Goal: Task Accomplishment & Management: Complete application form

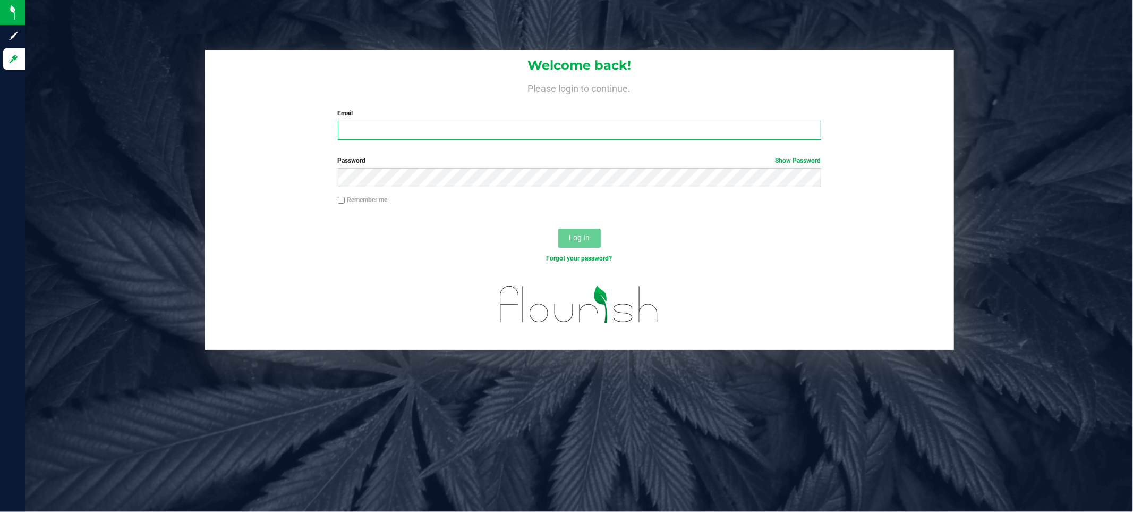
click at [363, 123] on input "Email" at bounding box center [579, 130] width 483 height 19
type input "[EMAIL_ADDRESS][DOMAIN_NAME]"
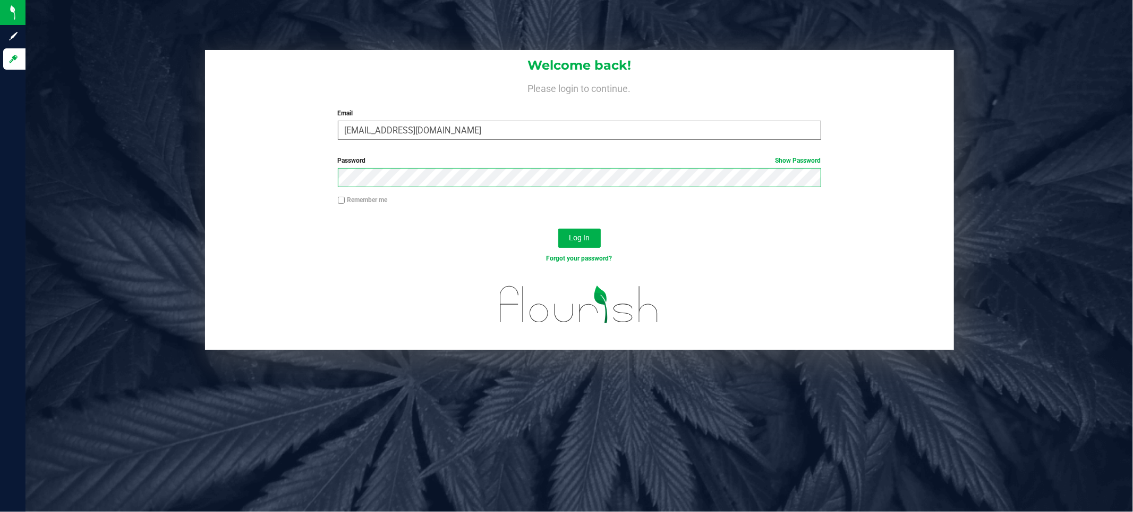
click at [558, 228] on button "Log In" at bounding box center [579, 237] width 42 height 19
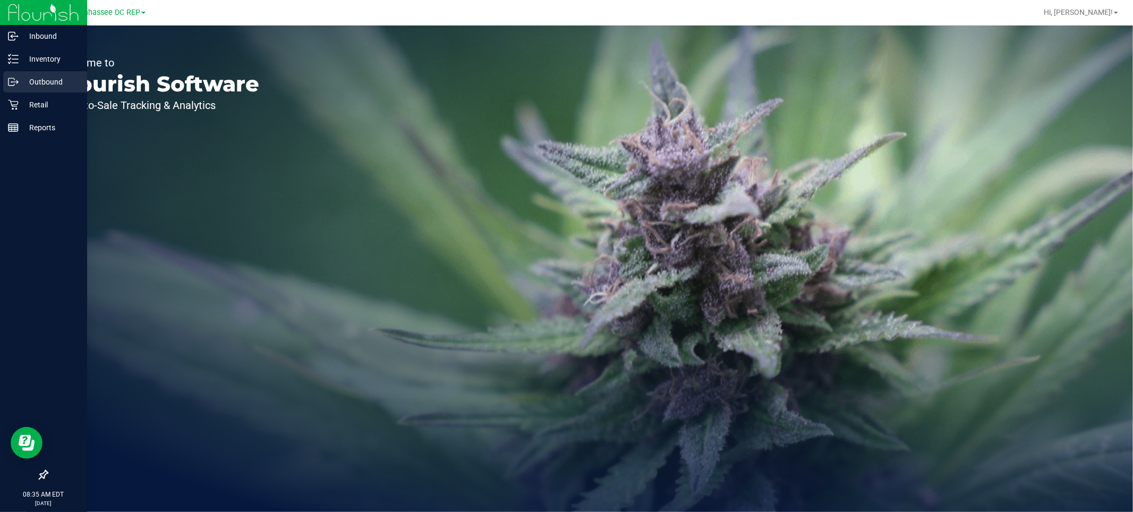
click at [46, 78] on p "Outbound" at bounding box center [51, 81] width 64 height 13
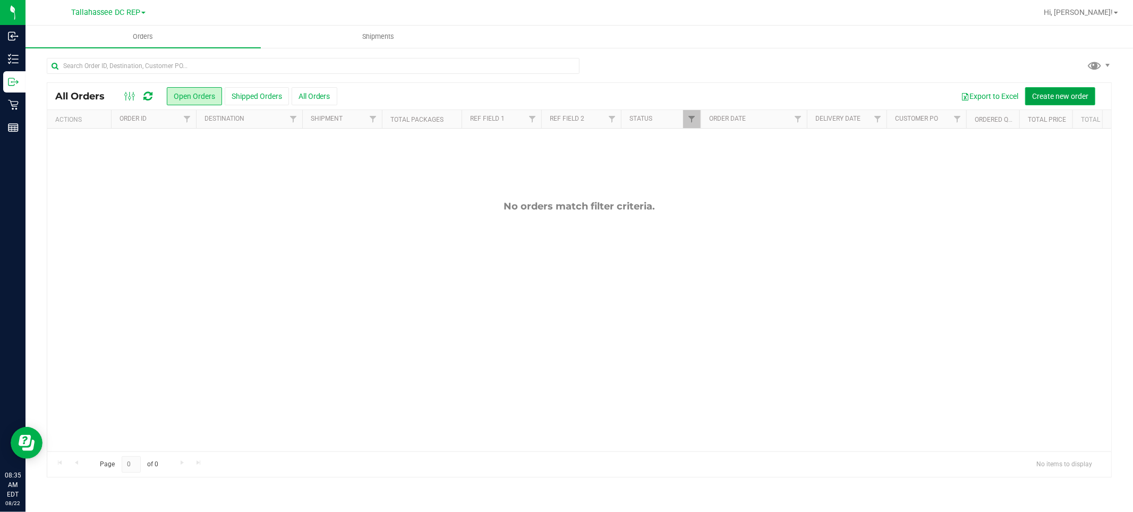
click at [1047, 104] on button "Create new order" at bounding box center [1060, 96] width 70 height 18
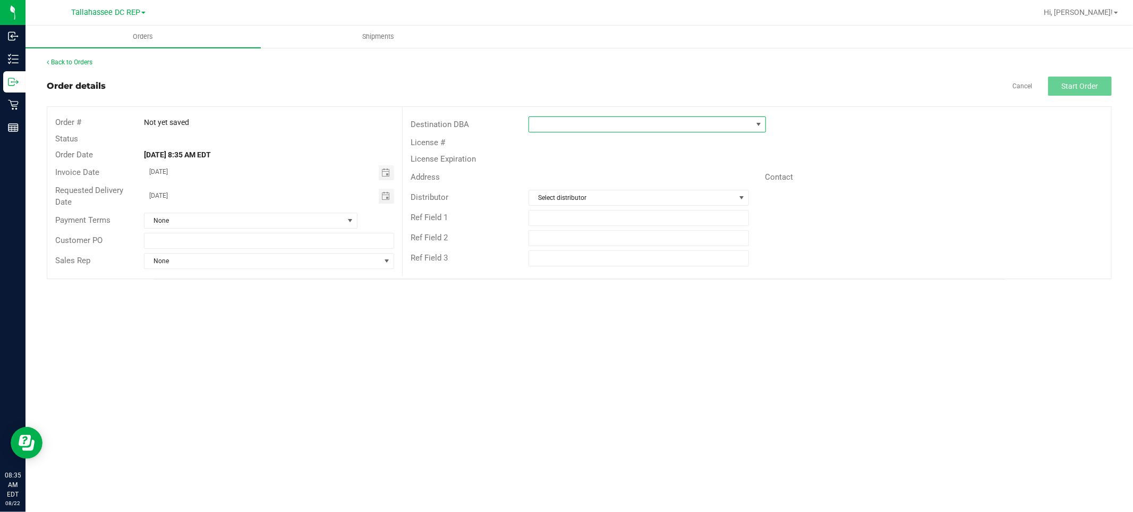
click at [574, 121] on span at bounding box center [640, 124] width 223 height 15
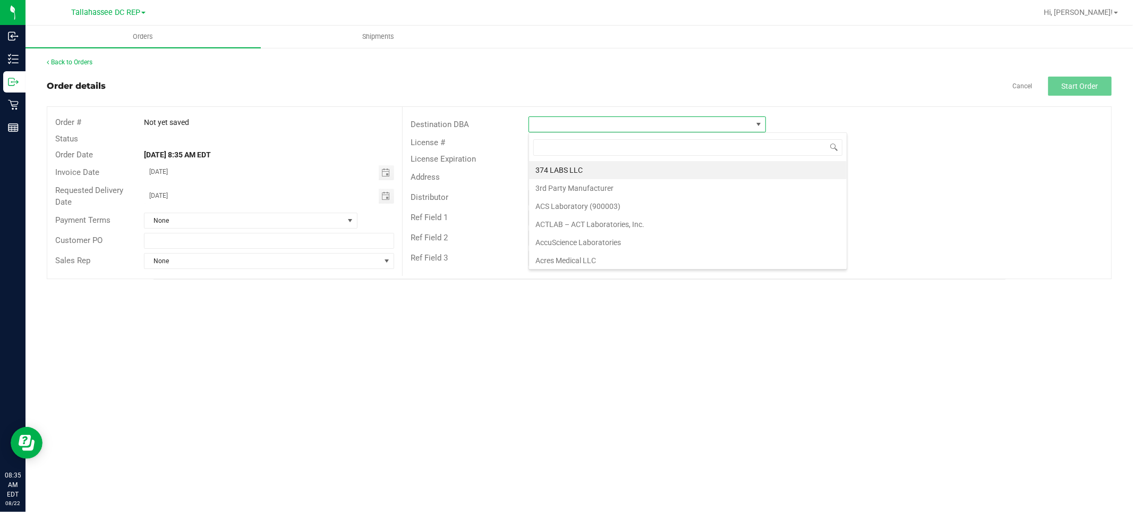
scroll to position [16, 237]
type input "Crestview"
click at [644, 171] on li "Crestview WC" at bounding box center [647, 170] width 236 height 18
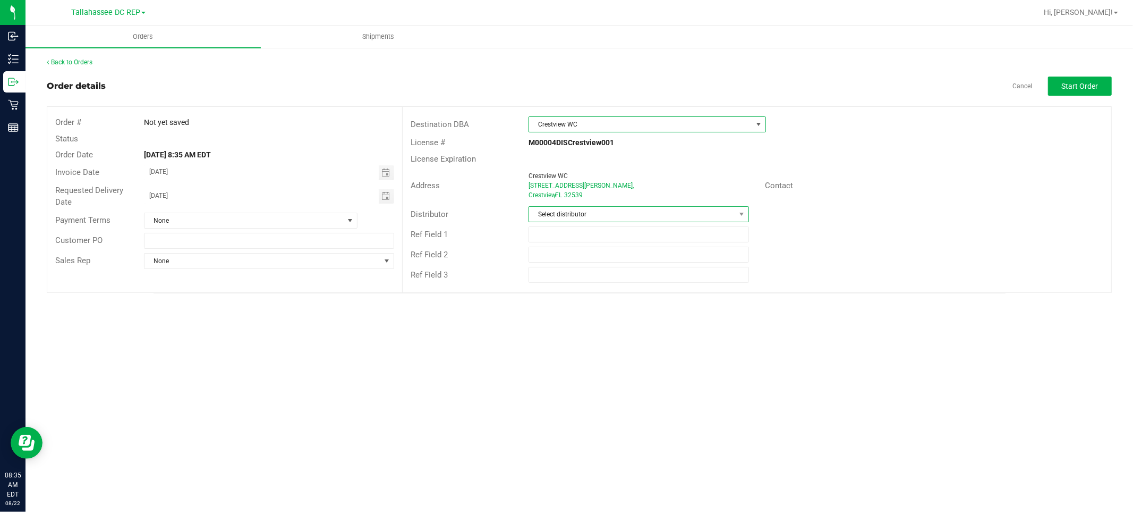
click at [613, 214] on span "Select distributor" at bounding box center [632, 214] width 206 height 15
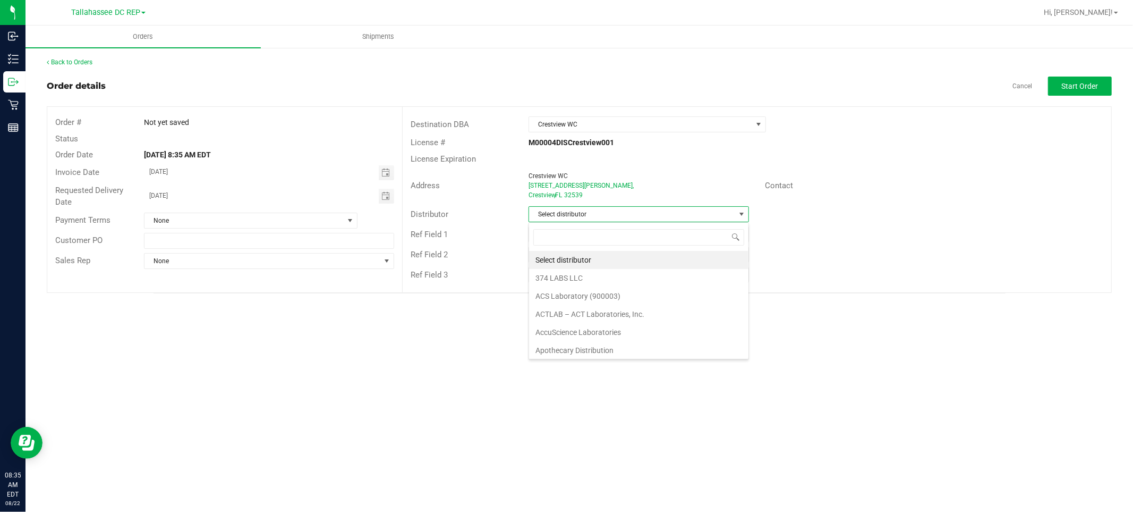
scroll to position [16, 220]
type input "talla"
click at [589, 255] on li "Tallahassee DC REP" at bounding box center [638, 260] width 219 height 18
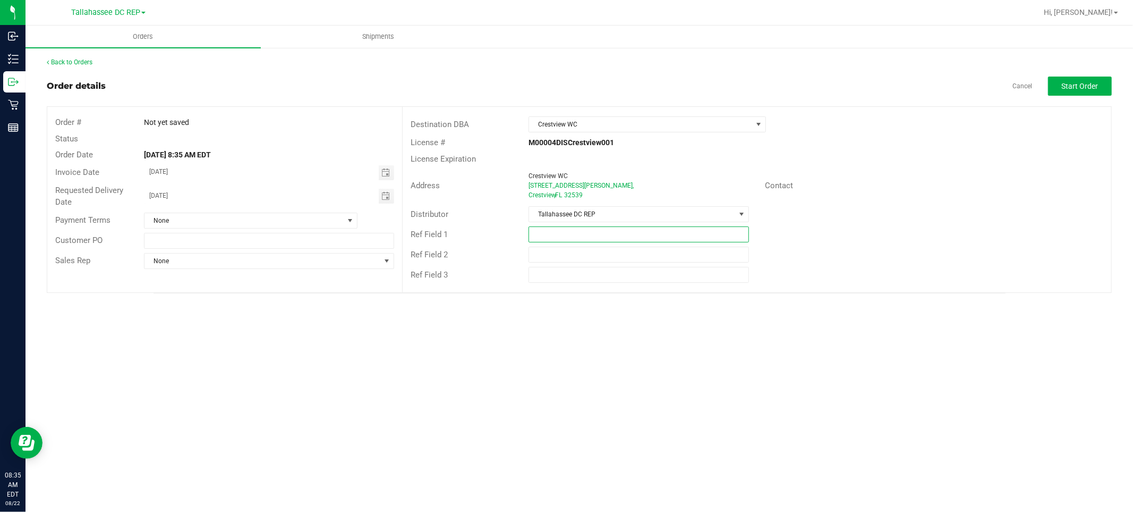
click at [596, 240] on input "text" at bounding box center [639, 234] width 220 height 16
type input "CRV WC"
click at [1085, 80] on button "Start Order" at bounding box center [1080, 85] width 64 height 19
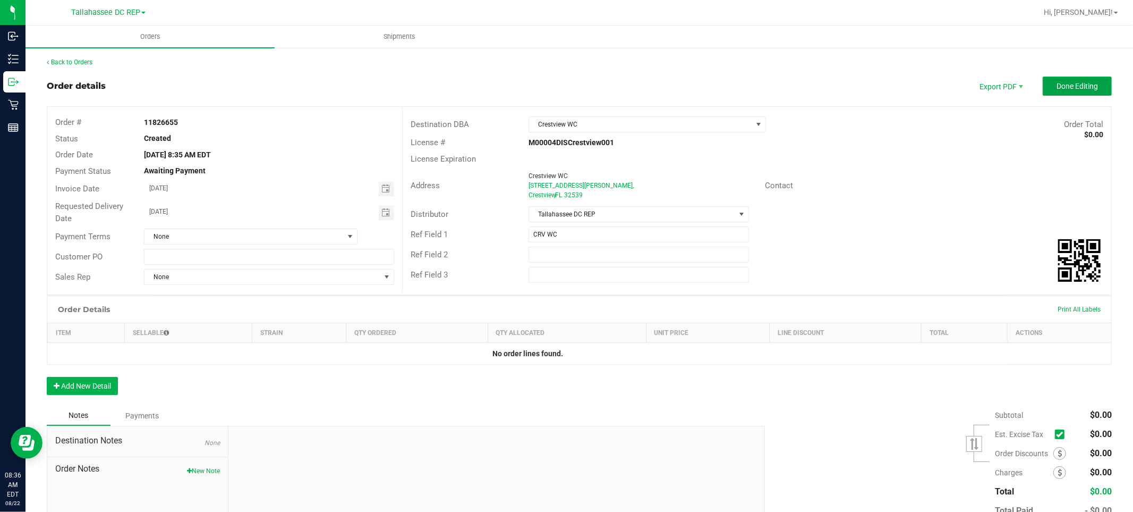
click at [1060, 78] on button "Done Editing" at bounding box center [1077, 85] width 69 height 19
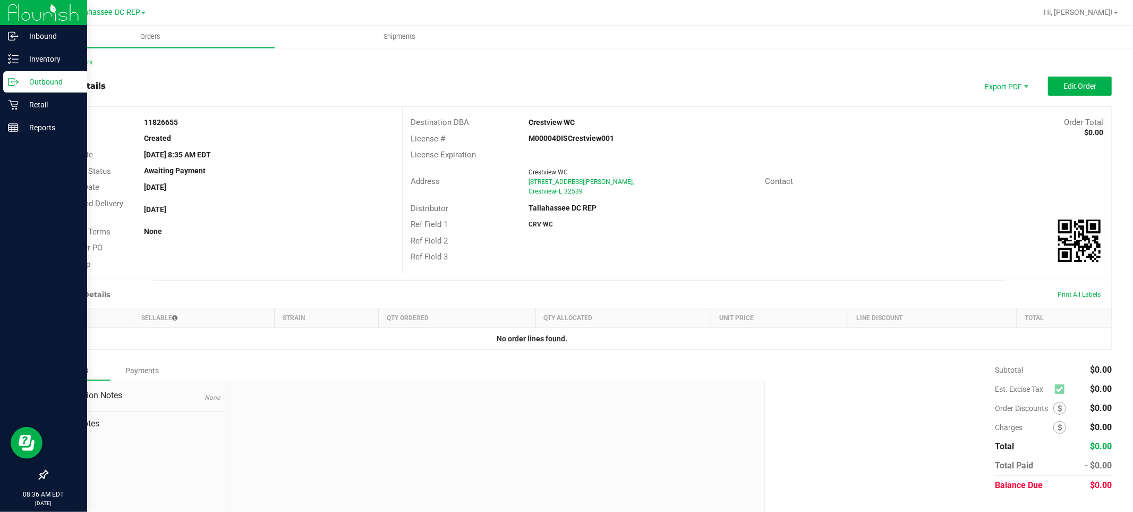
click at [40, 83] on p "Outbound" at bounding box center [51, 81] width 64 height 13
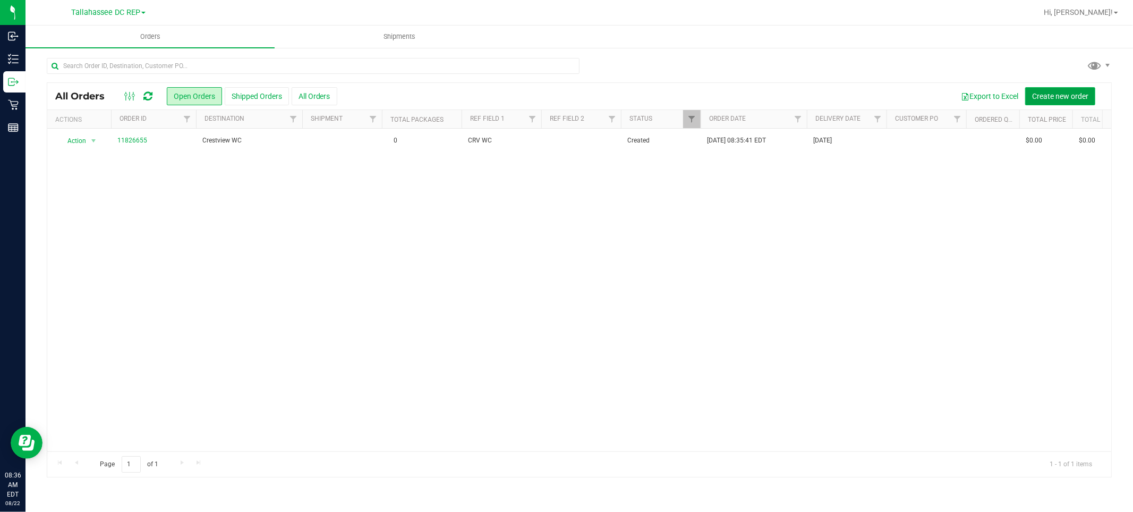
click at [1045, 95] on span "Create new order" at bounding box center [1060, 96] width 56 height 8
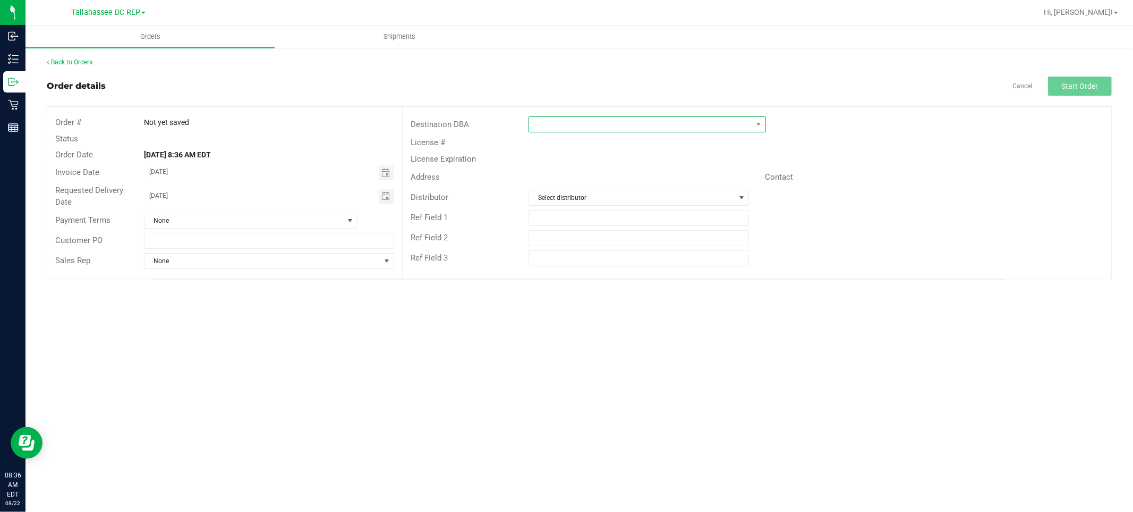
click at [601, 124] on span at bounding box center [640, 124] width 223 height 15
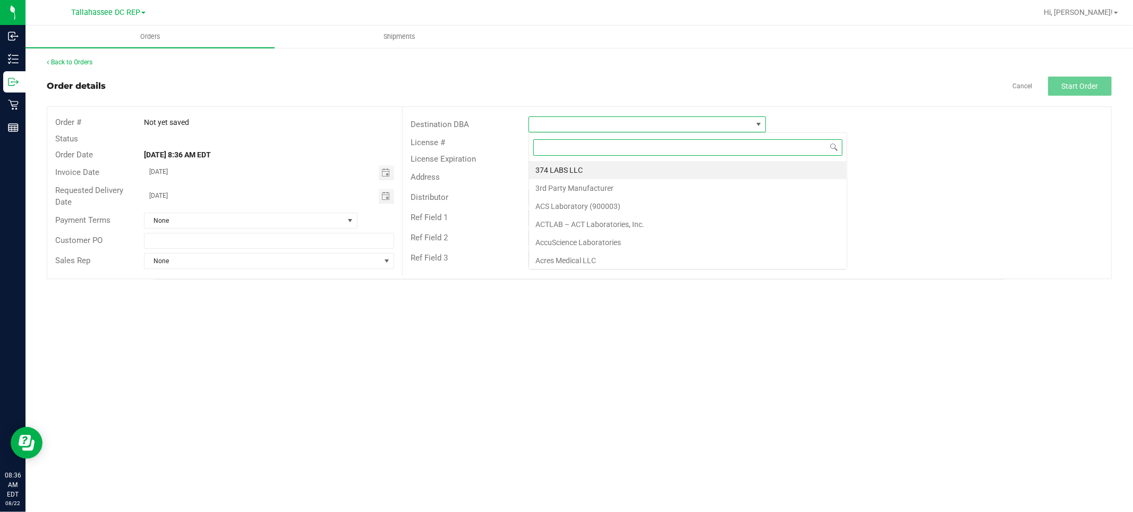
scroll to position [16, 237]
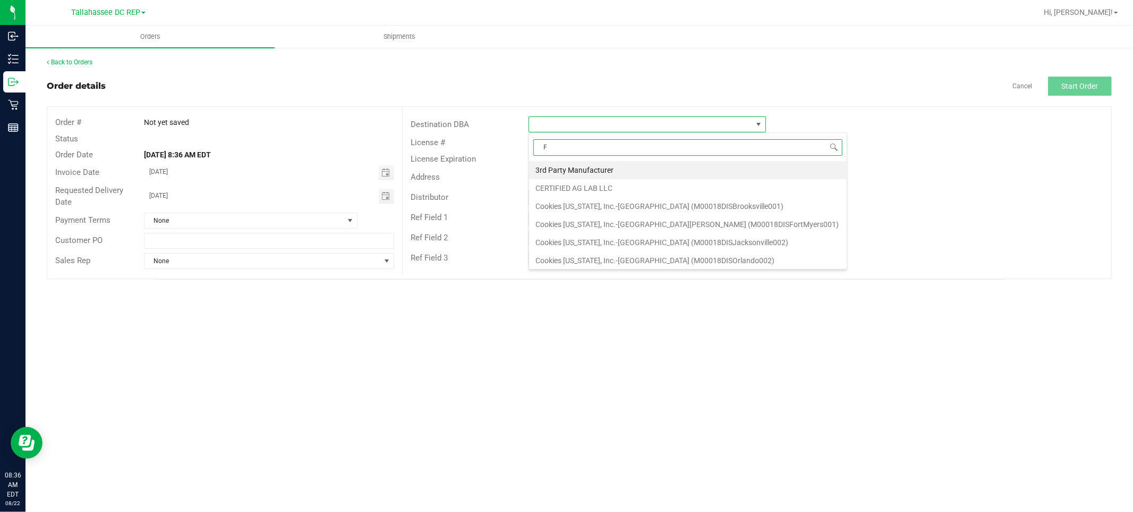
type input "Ft"
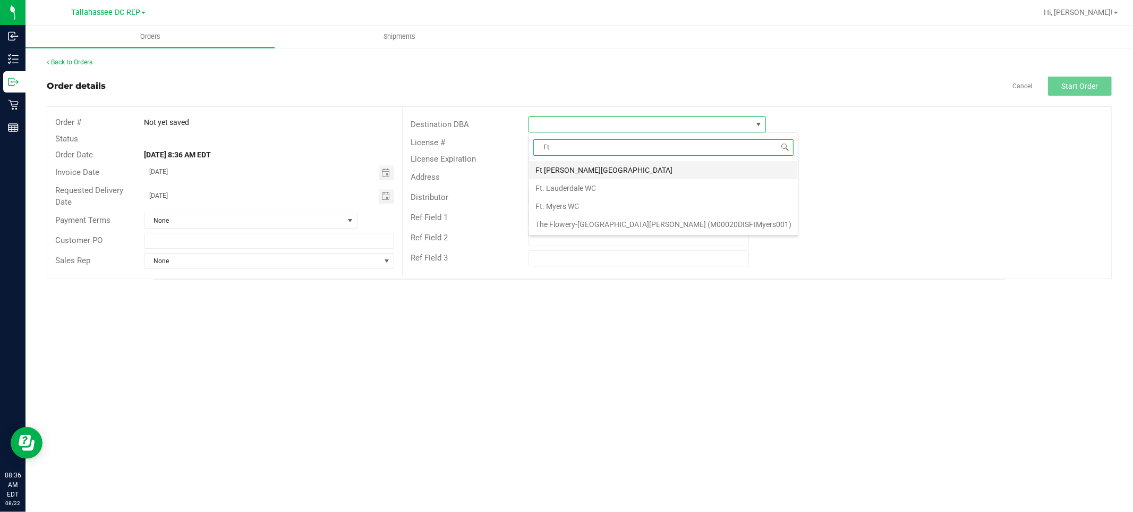
click at [599, 166] on li "Ft [PERSON_NAME][GEOGRAPHIC_DATA]" at bounding box center [663, 170] width 269 height 18
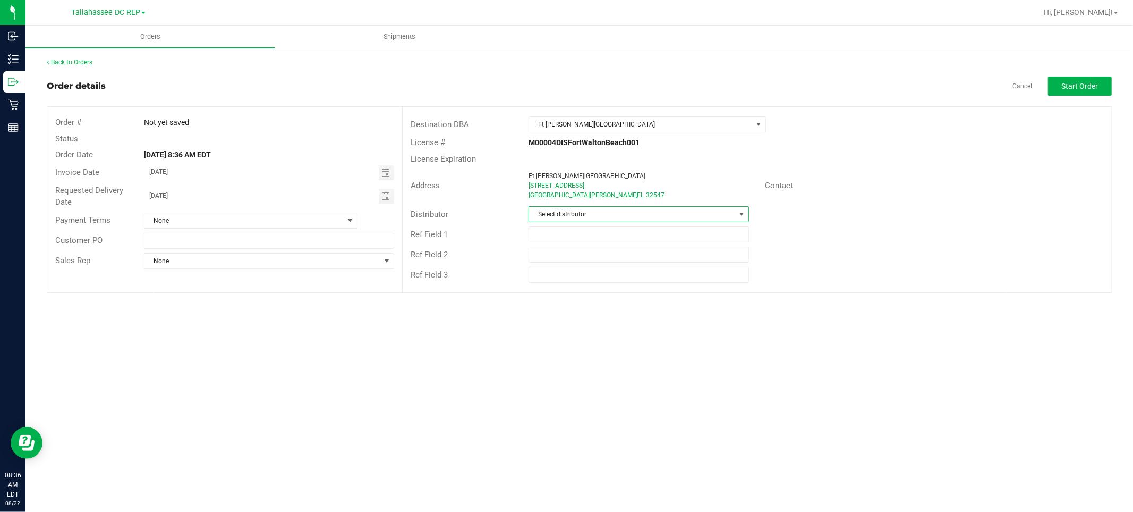
click at [590, 213] on span "Select distributor" at bounding box center [632, 214] width 206 height 15
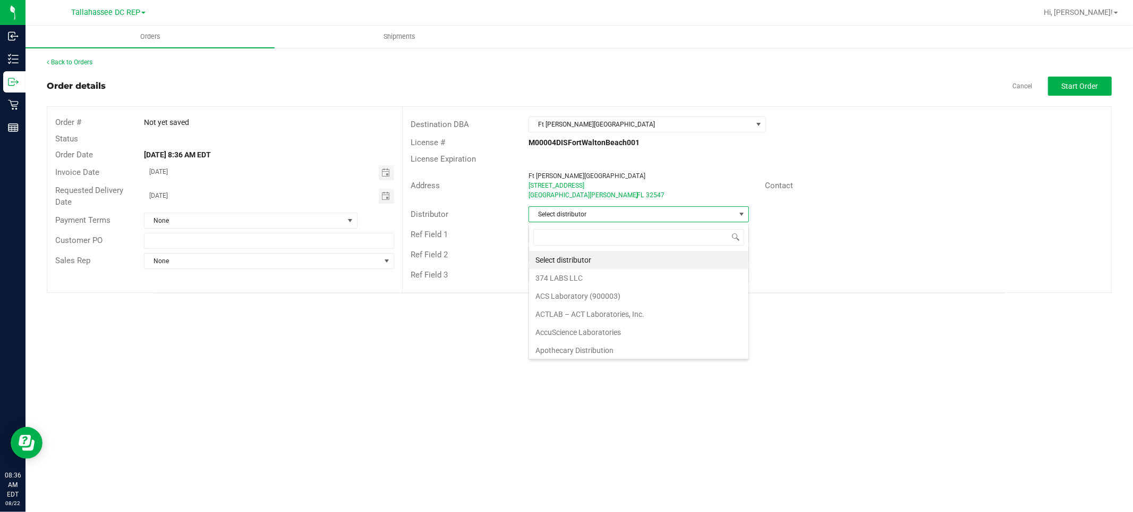
scroll to position [16, 220]
type input "tallaha"
click at [598, 256] on li "Tallahassee DC REP" at bounding box center [638, 260] width 219 height 18
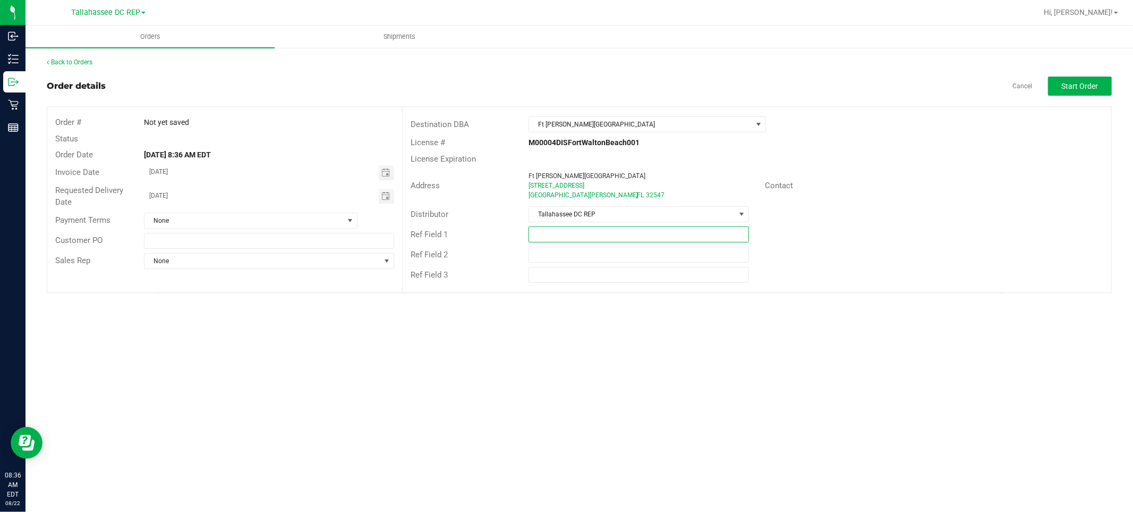
click at [601, 236] on input "text" at bounding box center [639, 234] width 220 height 16
type input "FWB WC"
click at [891, 294] on div "Back to Orders Order details Cancel Start Order Order # Not yet saved Status Or…" at bounding box center [579, 175] width 1108 height 257
click at [1079, 93] on button "Start Order" at bounding box center [1080, 85] width 64 height 19
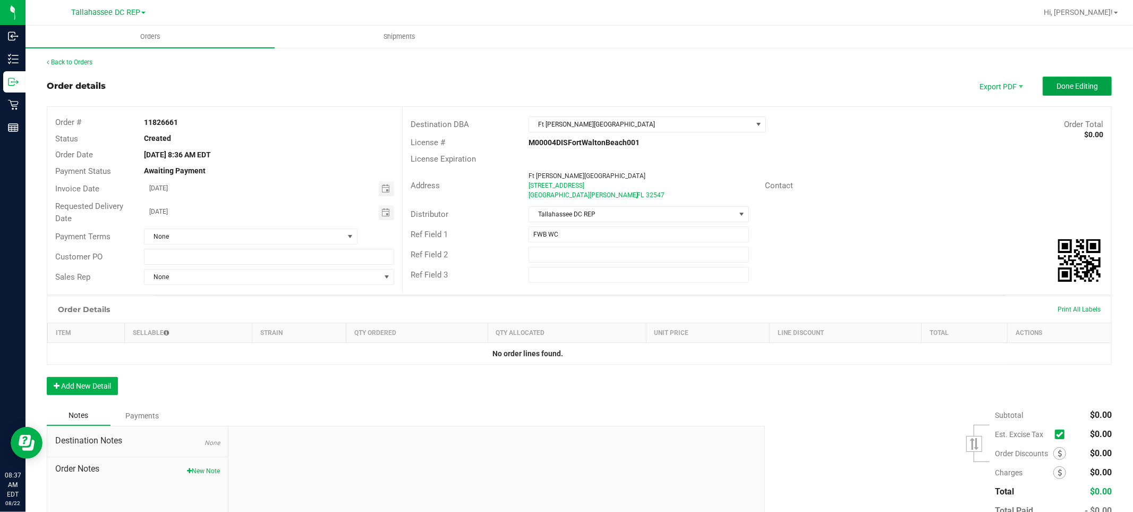
click at [1082, 83] on span "Done Editing" at bounding box center [1077, 86] width 41 height 8
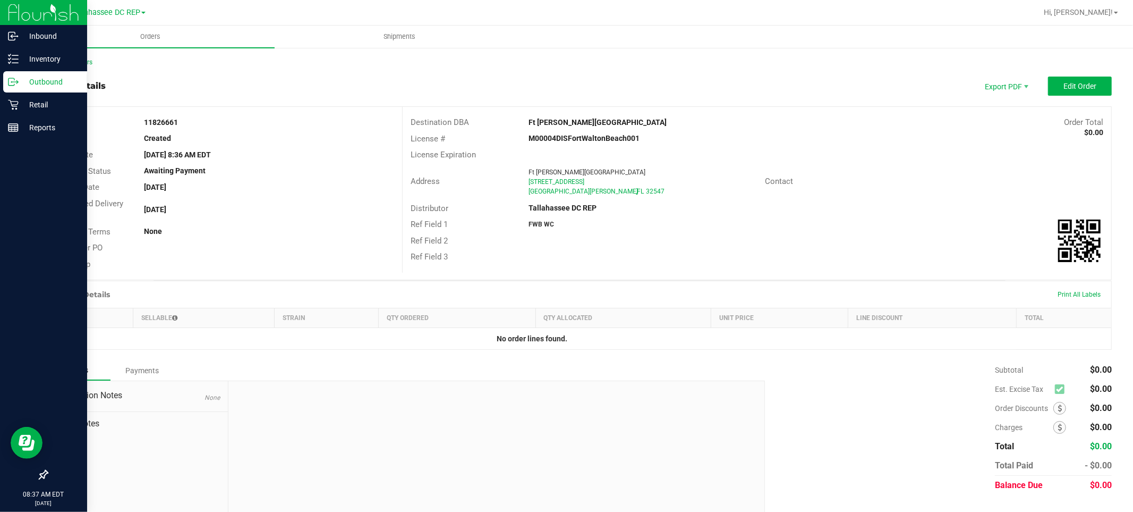
click at [54, 86] on p "Outbound" at bounding box center [51, 81] width 64 height 13
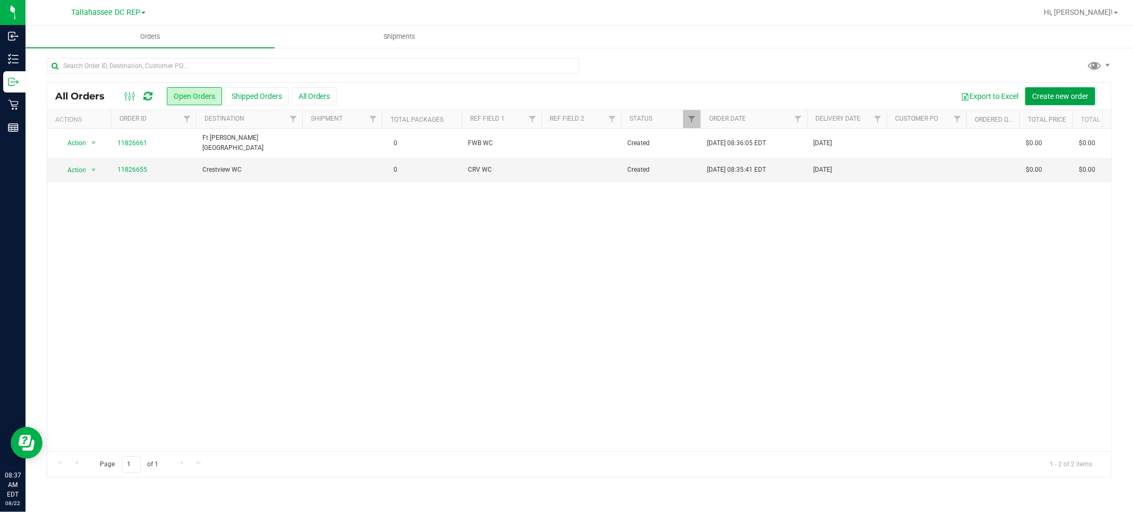
click at [1072, 92] on span "Create new order" at bounding box center [1060, 96] width 56 height 8
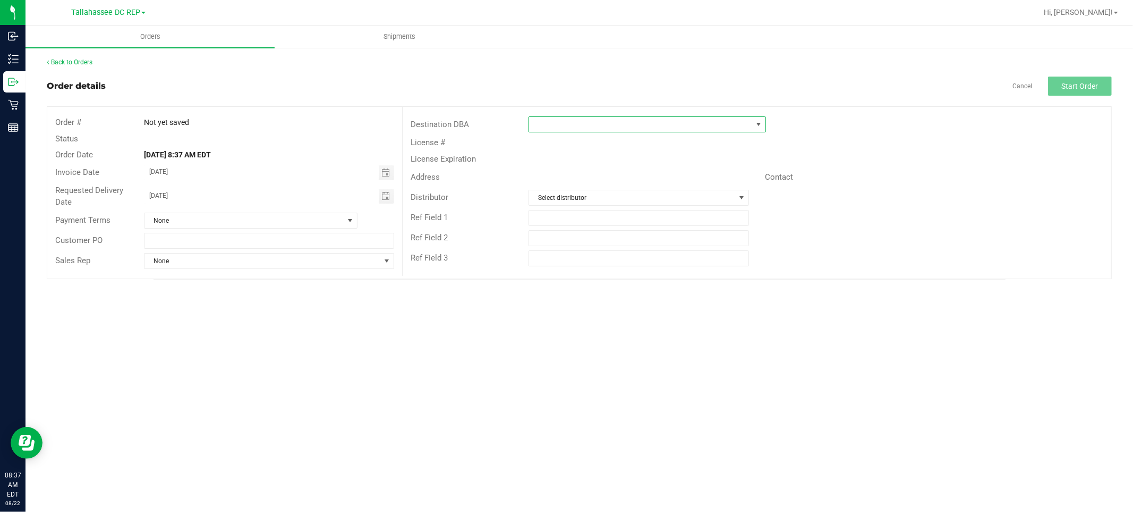
click at [548, 122] on span at bounding box center [640, 124] width 223 height 15
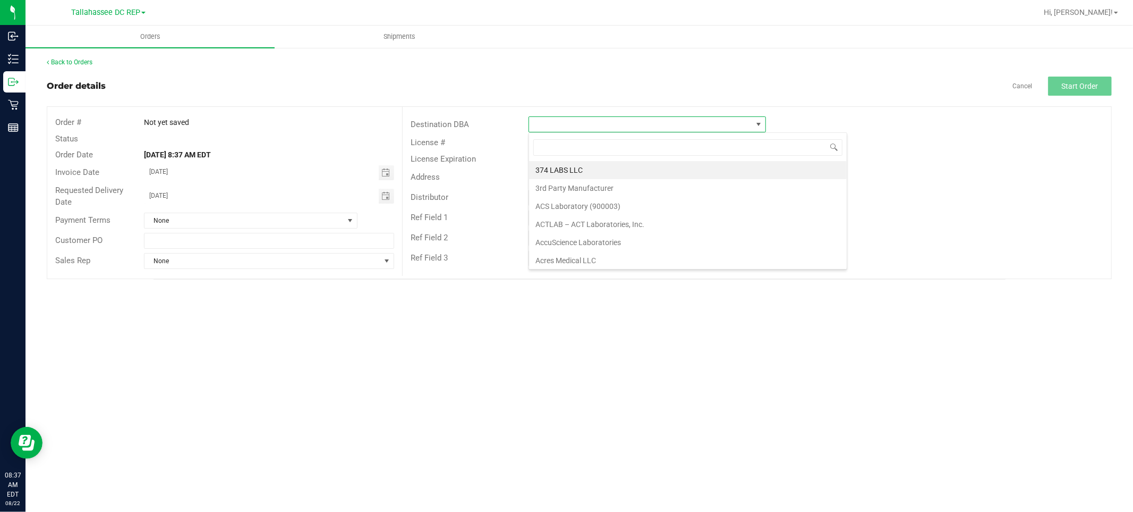
scroll to position [16, 237]
type input "Pan"
click at [554, 166] on li "[GEOGRAPHIC_DATA]" at bounding box center [648, 170] width 238 height 18
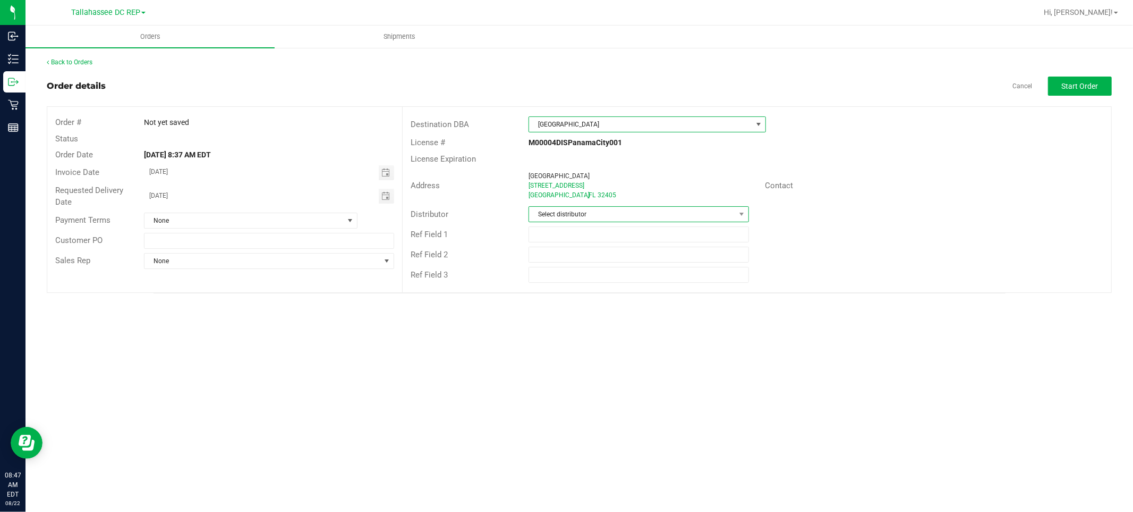
click at [577, 209] on span "Select distributor" at bounding box center [632, 214] width 206 height 15
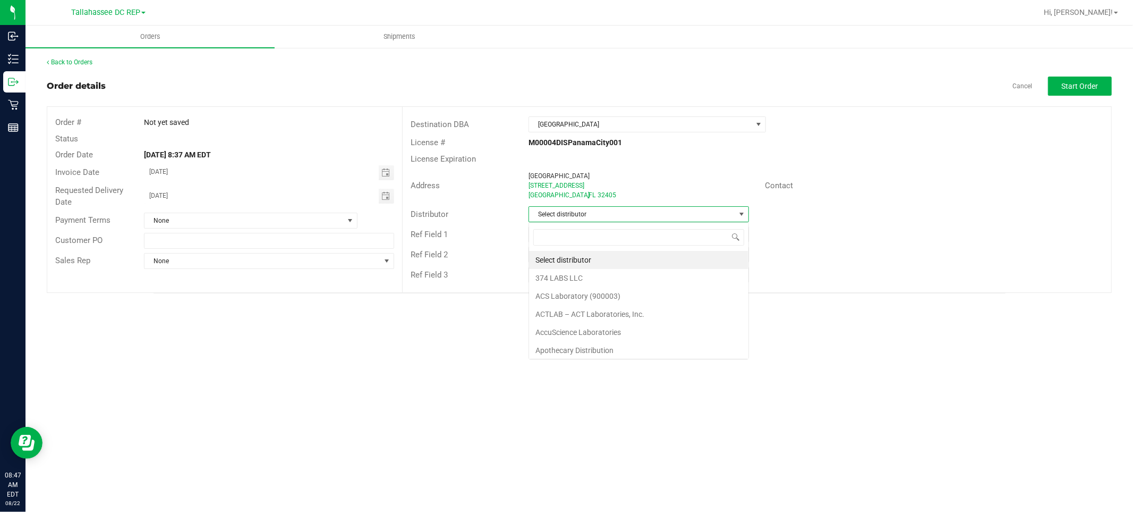
scroll to position [16, 220]
type input "tallahasse"
click at [596, 262] on li "Tallahassee DC REP" at bounding box center [638, 260] width 219 height 18
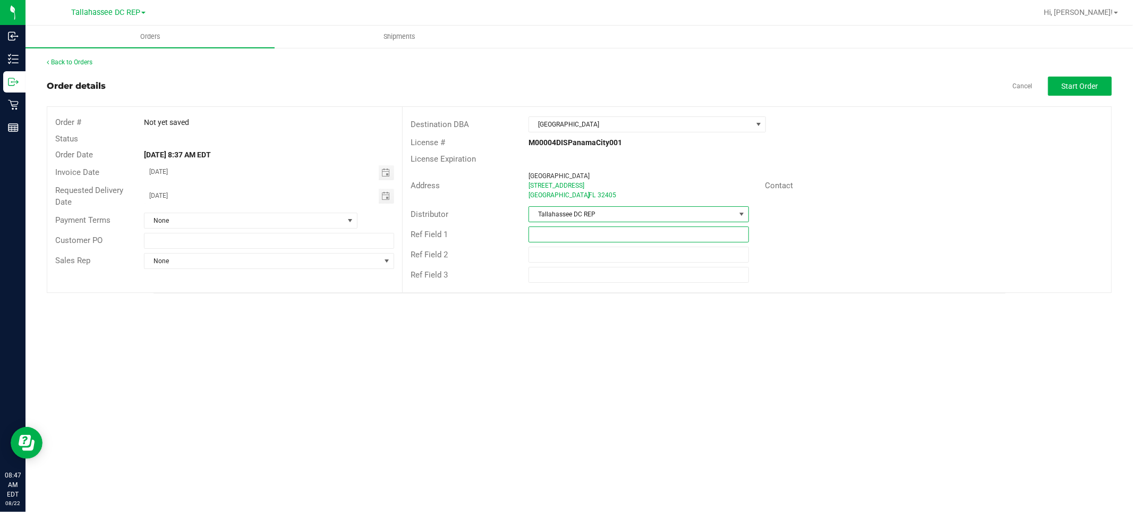
click at [600, 239] on input "text" at bounding box center [639, 234] width 220 height 16
type input "PAN WC"
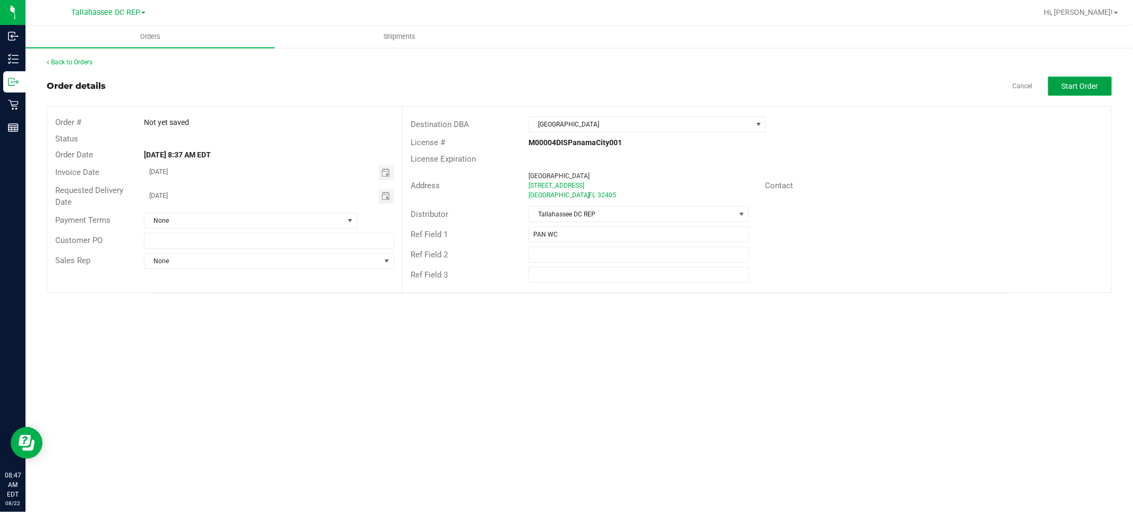
click at [1093, 77] on button "Start Order" at bounding box center [1080, 85] width 64 height 19
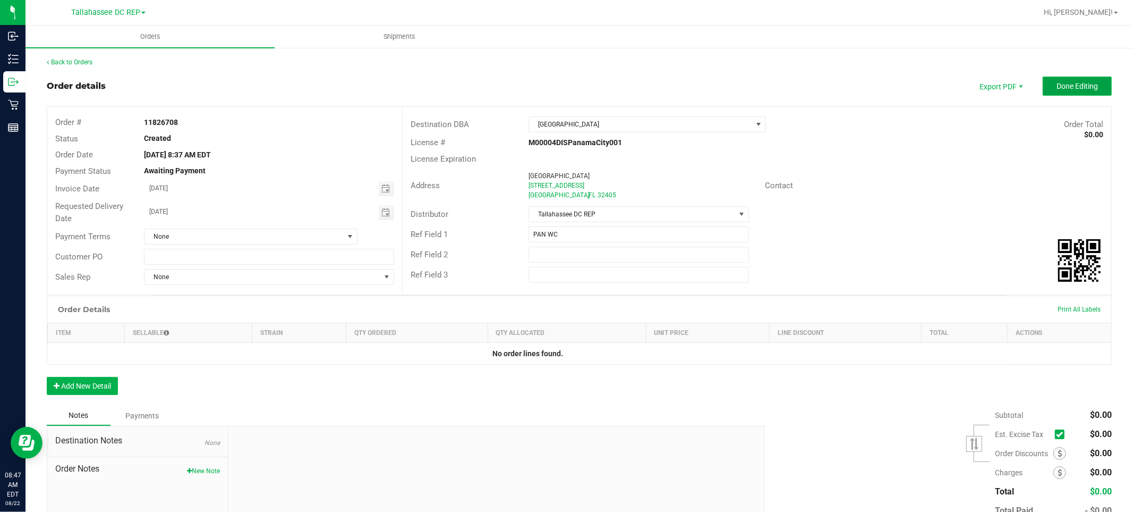
click at [1059, 79] on button "Done Editing" at bounding box center [1077, 85] width 69 height 19
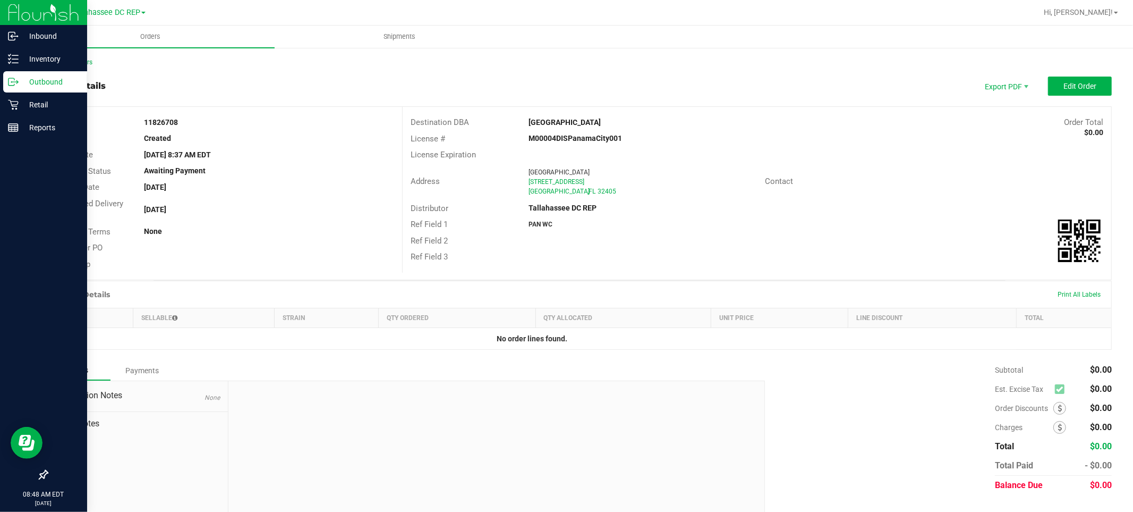
click at [43, 86] on p "Outbound" at bounding box center [51, 81] width 64 height 13
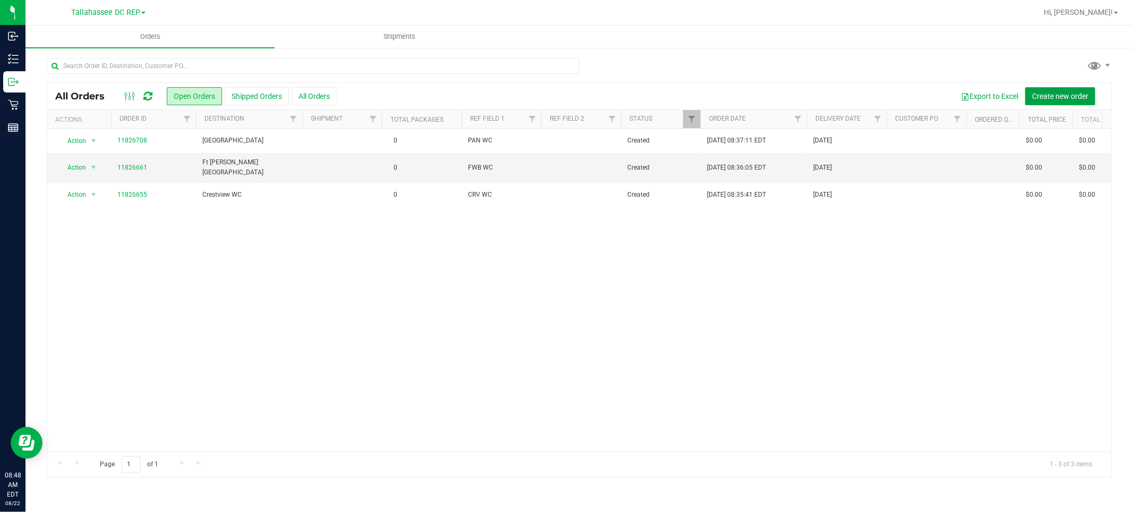
click at [1044, 92] on span "Create new order" at bounding box center [1060, 96] width 56 height 8
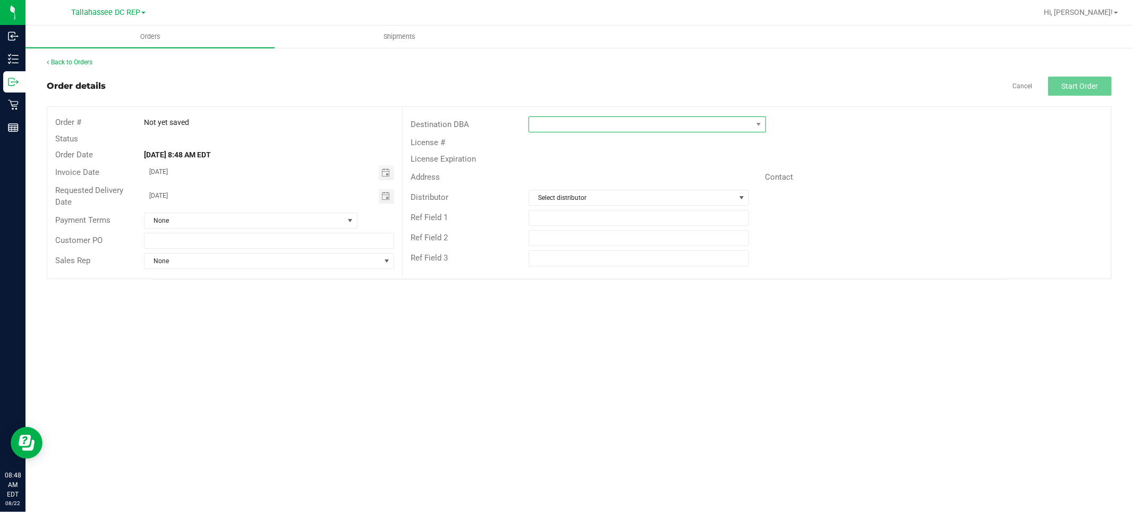
click at [599, 116] on span at bounding box center [647, 124] width 237 height 16
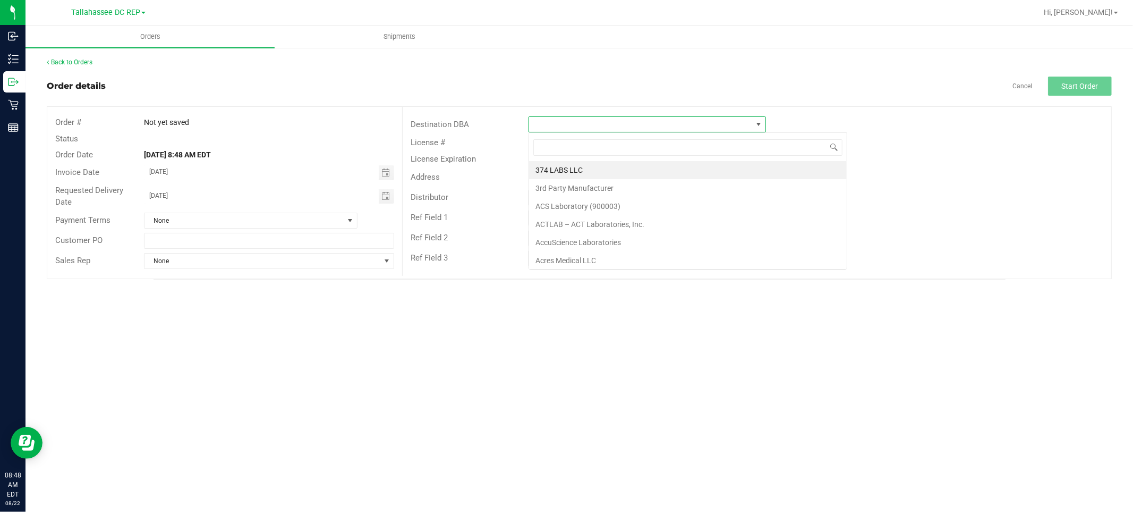
scroll to position [16, 237]
type input "Pens"
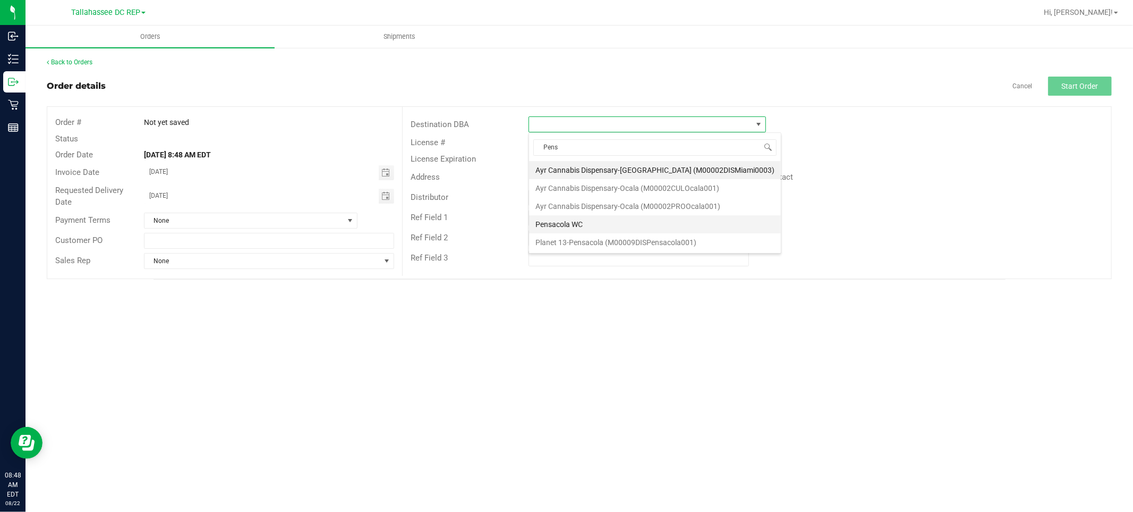
click at [586, 220] on li "Pensacola WC" at bounding box center [655, 224] width 252 height 18
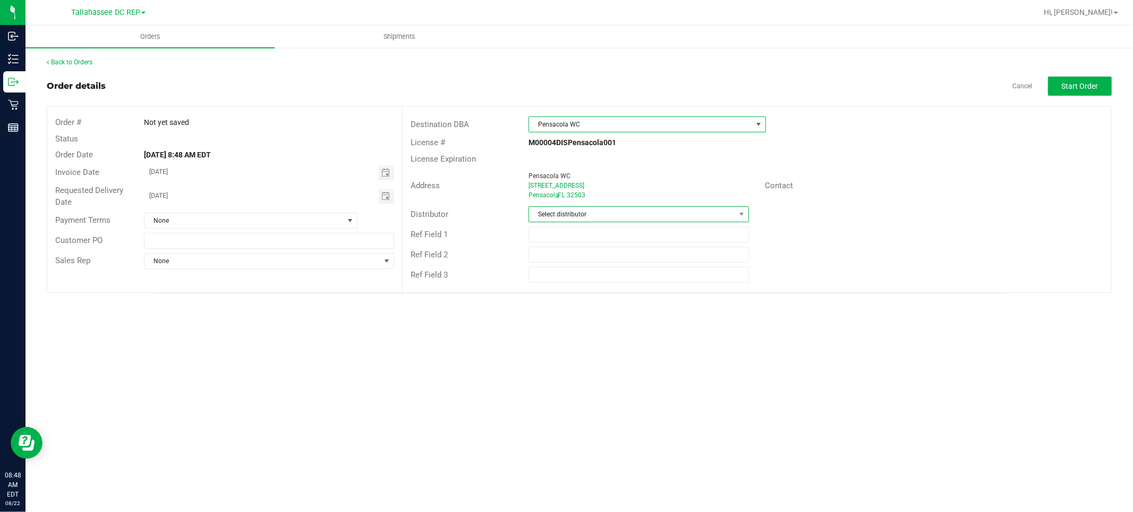
click at [591, 213] on span "Select distributor" at bounding box center [632, 214] width 206 height 15
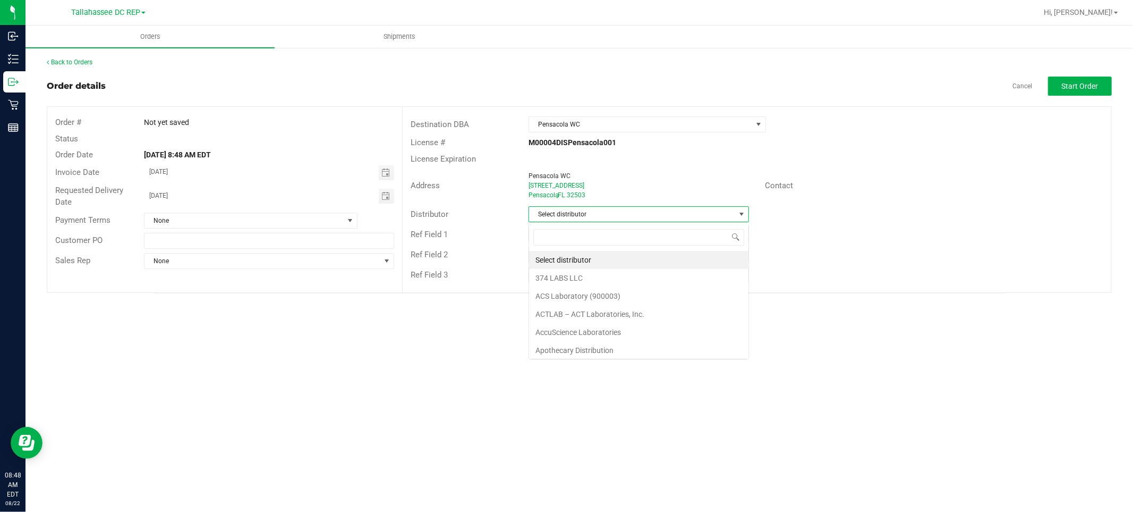
scroll to position [16, 220]
type input "tallaha"
click at [583, 260] on li "Tallahassee DC REP" at bounding box center [638, 260] width 219 height 18
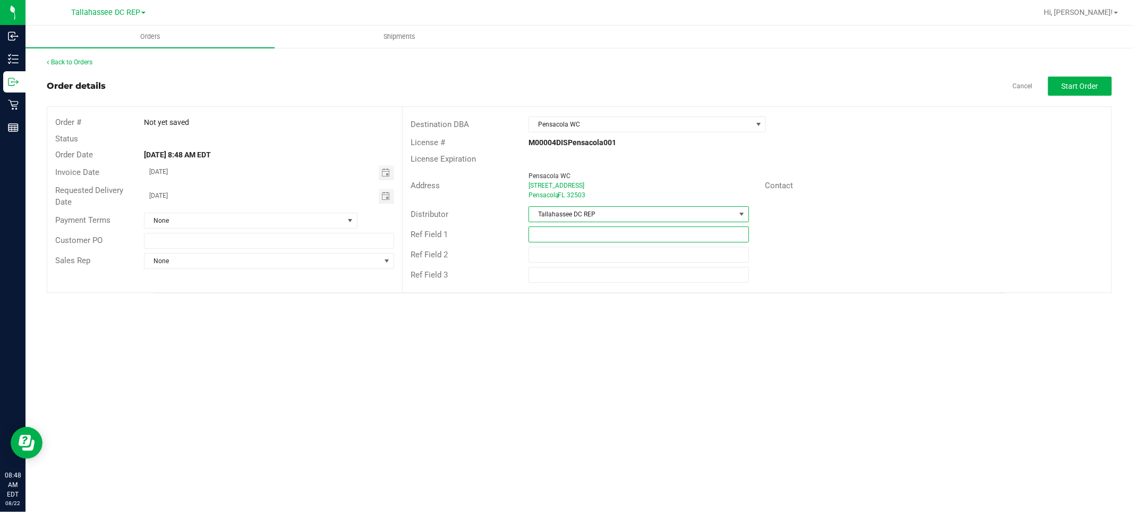
click at [584, 236] on input "text" at bounding box center [639, 234] width 220 height 16
type input "PCO WC"
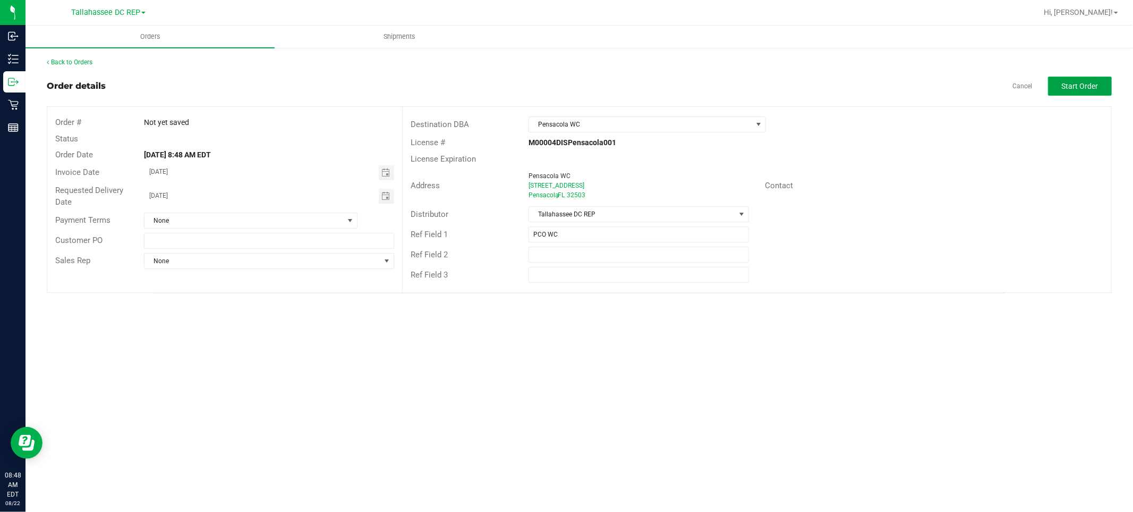
click at [1102, 87] on button "Start Order" at bounding box center [1080, 85] width 64 height 19
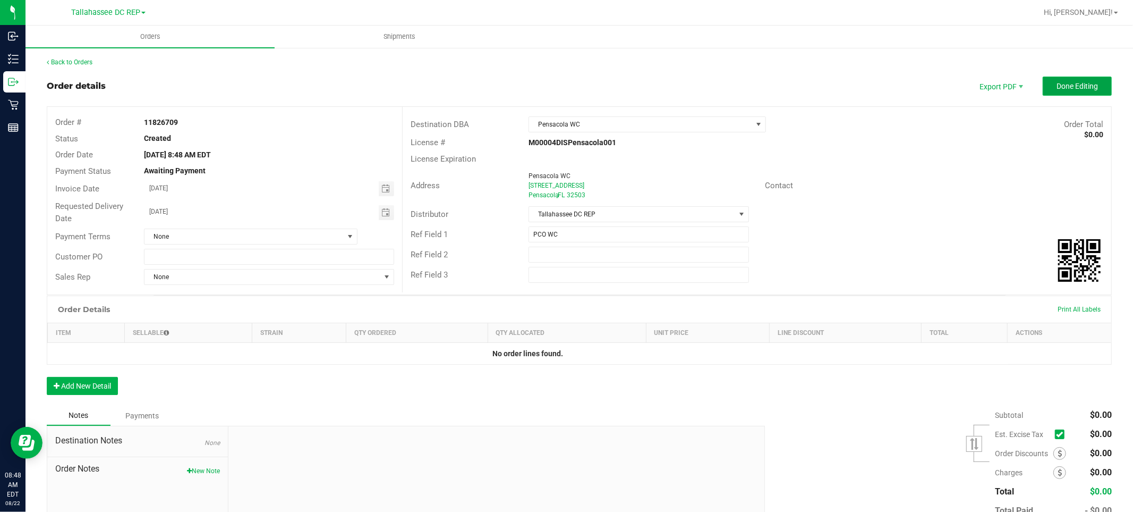
click at [1074, 87] on span "Done Editing" at bounding box center [1077, 86] width 41 height 8
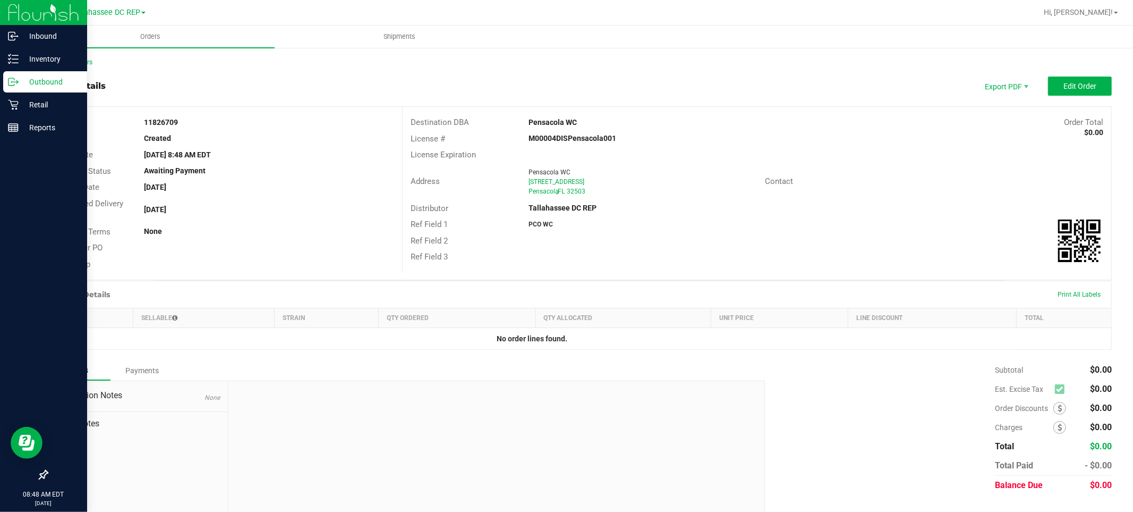
click at [32, 79] on p "Outbound" at bounding box center [51, 81] width 64 height 13
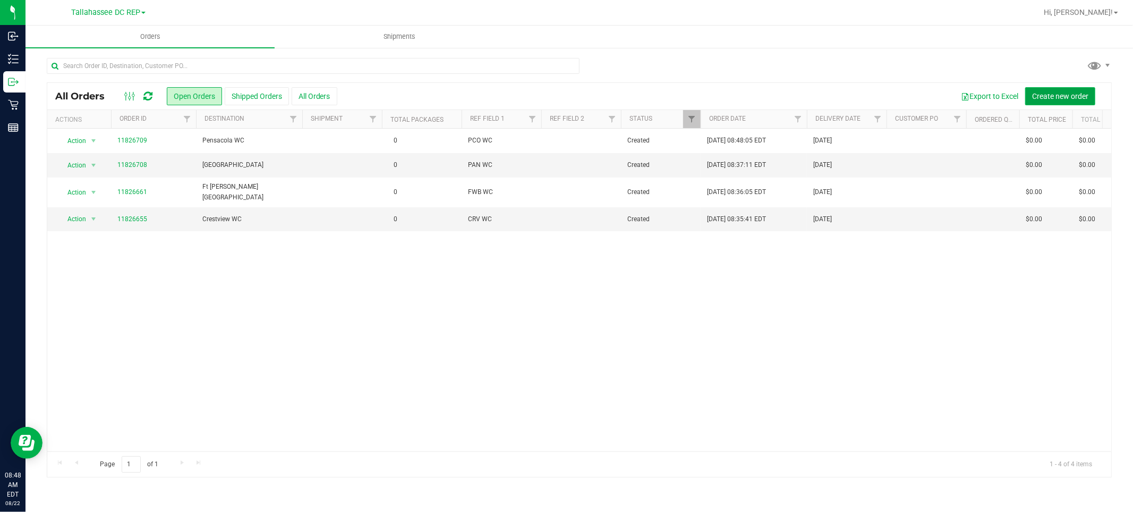
click at [1042, 92] on span "Create new order" at bounding box center [1060, 96] width 56 height 8
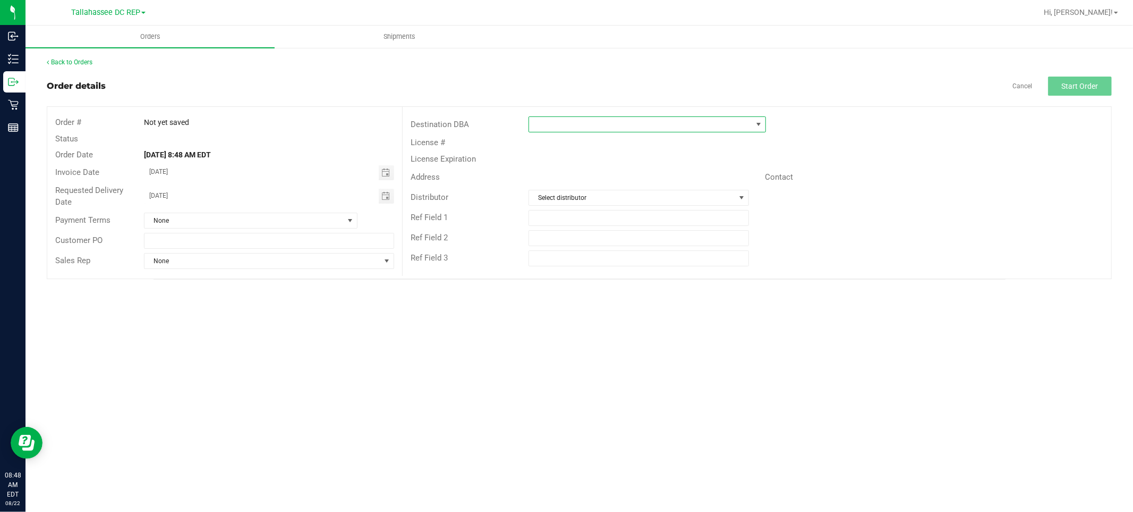
click at [648, 119] on span at bounding box center [640, 124] width 223 height 15
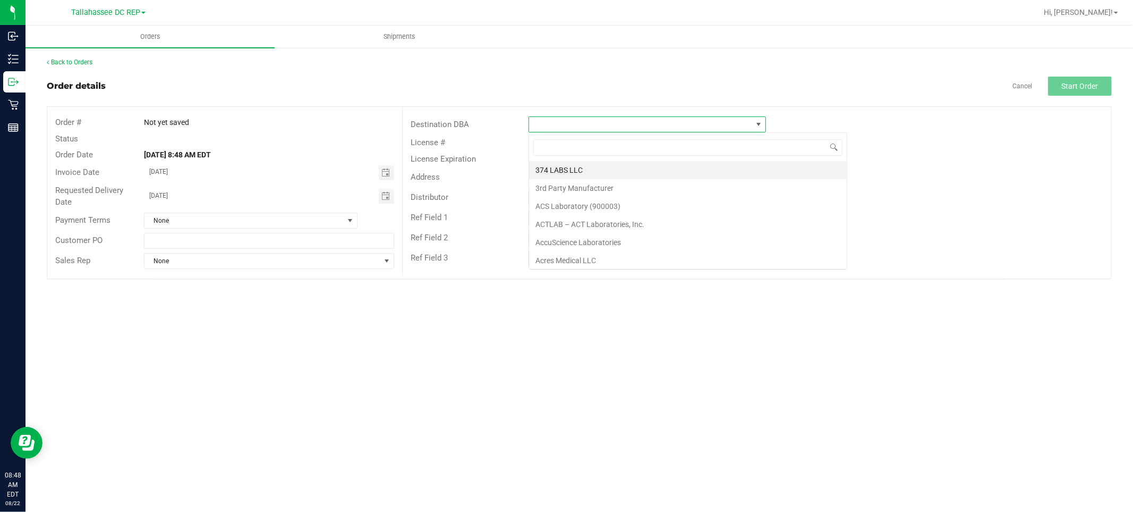
scroll to position [16, 237]
type input "tallaha"
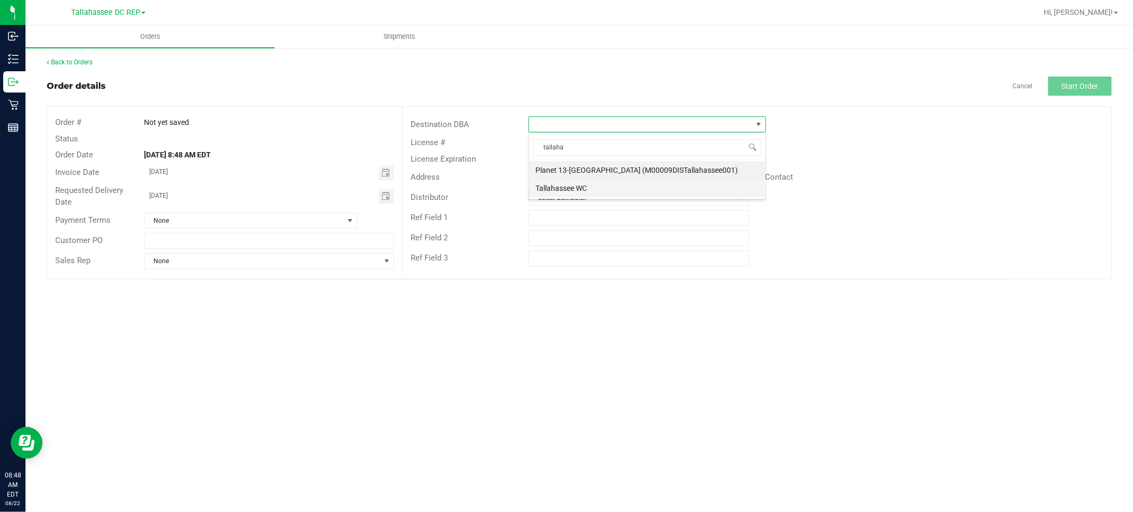
click at [592, 189] on li "Tallahassee WC" at bounding box center [647, 188] width 236 height 18
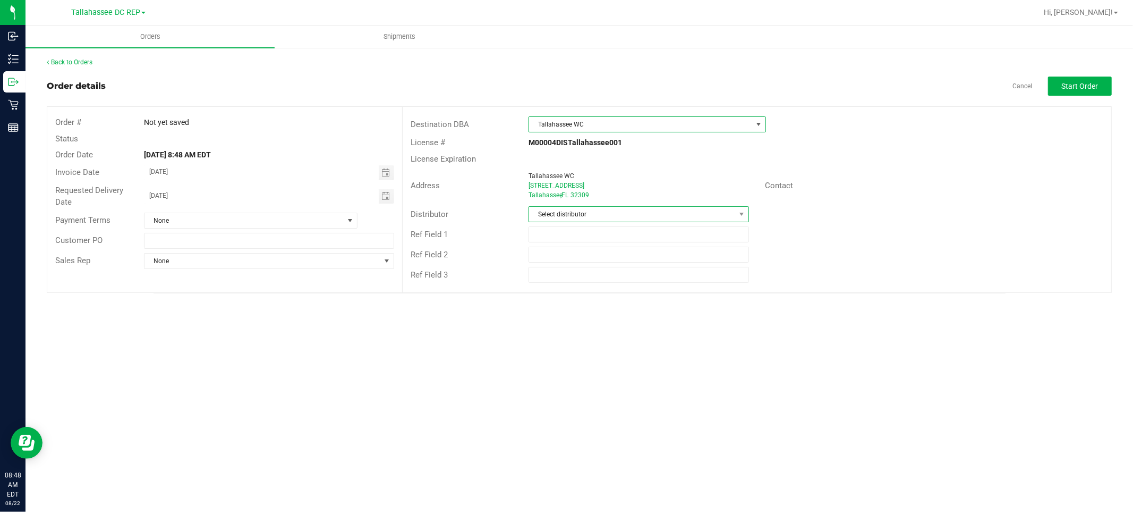
click at [589, 214] on span "Select distributor" at bounding box center [632, 214] width 206 height 15
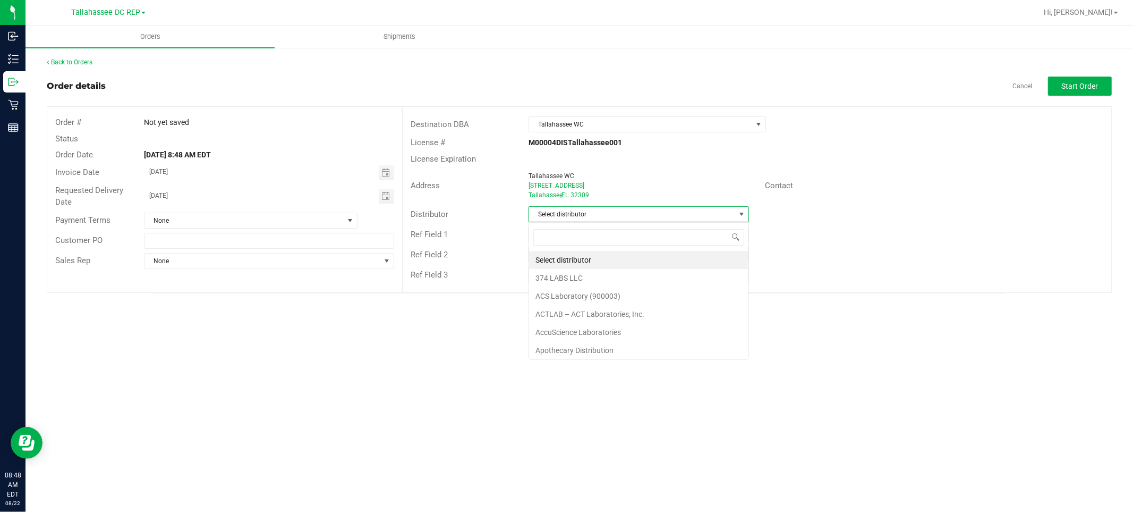
scroll to position [16, 220]
type input "tallaha"
click at [583, 261] on li "Tallahassee DC REP" at bounding box center [638, 260] width 219 height 18
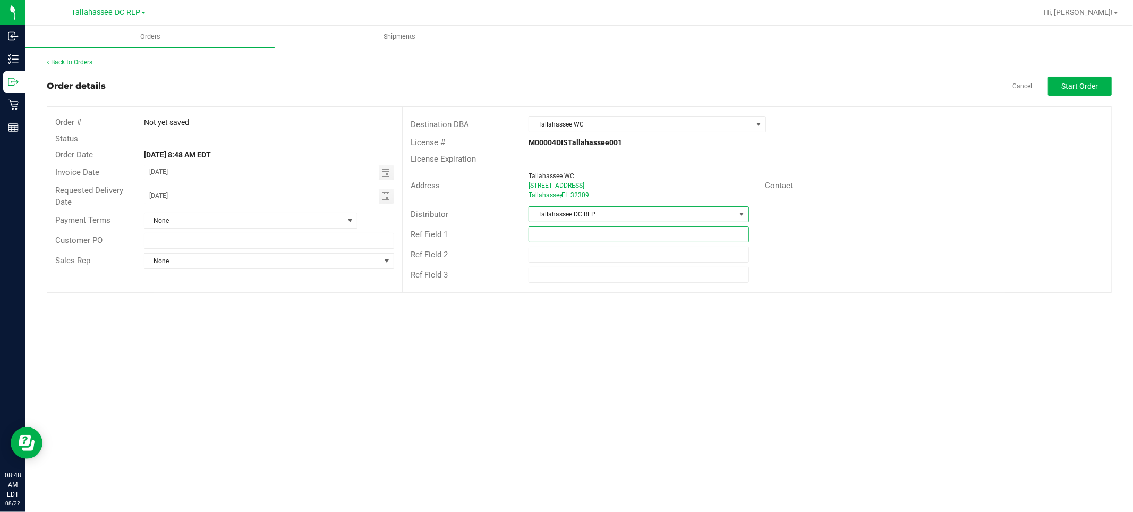
click at [581, 239] on input "text" at bounding box center [639, 234] width 220 height 16
type input "TLH WC"
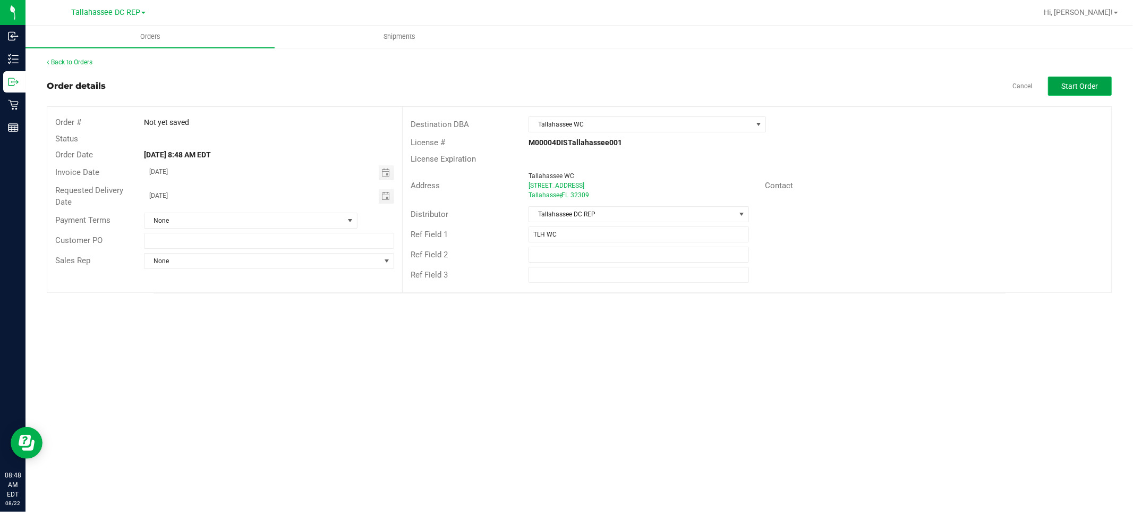
click at [1100, 88] on button "Start Order" at bounding box center [1080, 85] width 64 height 19
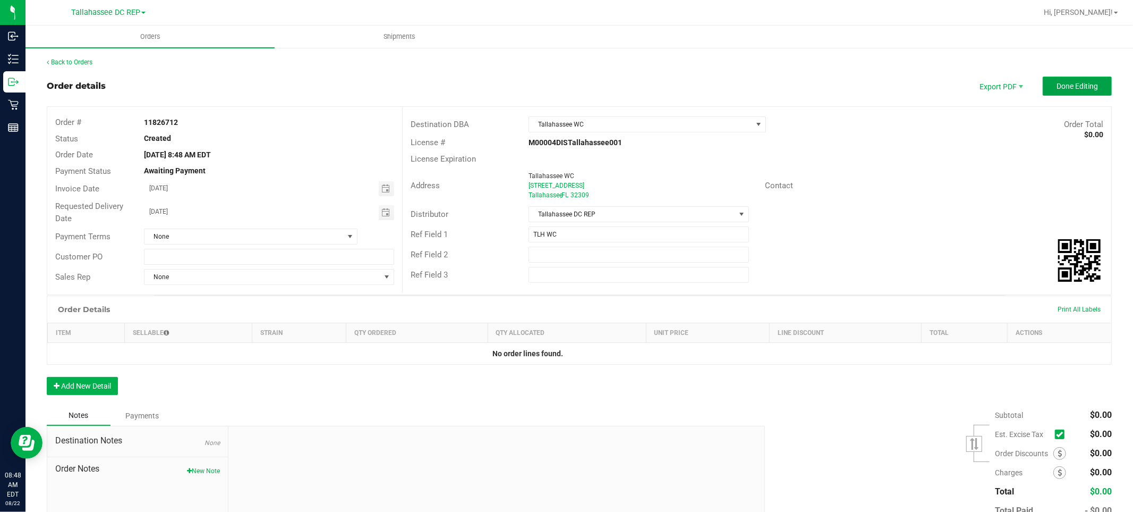
click at [1085, 87] on span "Done Editing" at bounding box center [1077, 86] width 41 height 8
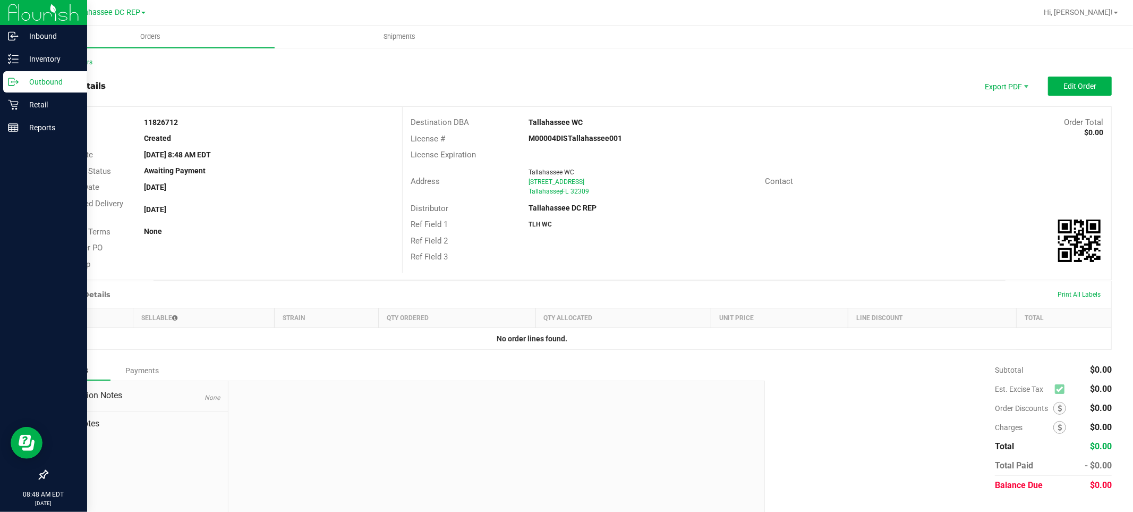
click at [36, 82] on p "Outbound" at bounding box center [51, 81] width 64 height 13
